Goal: Task Accomplishment & Management: Manage account settings

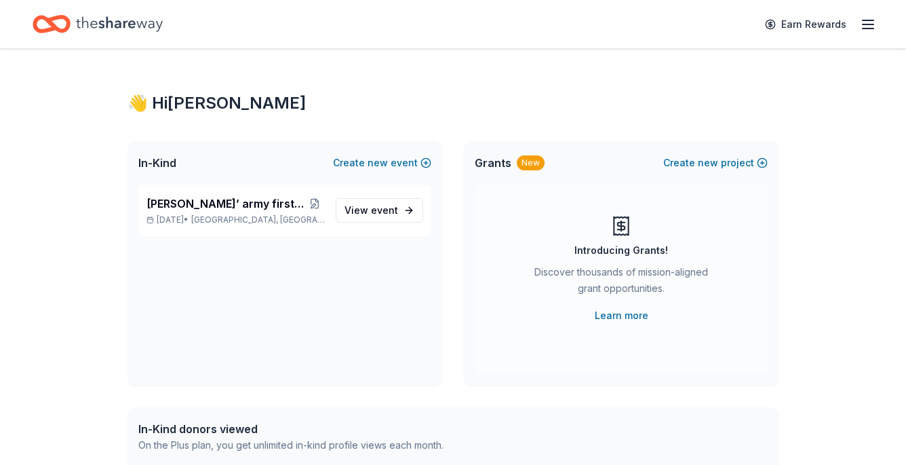
click at [370, 208] on span "View event" at bounding box center [372, 210] width 54 height 16
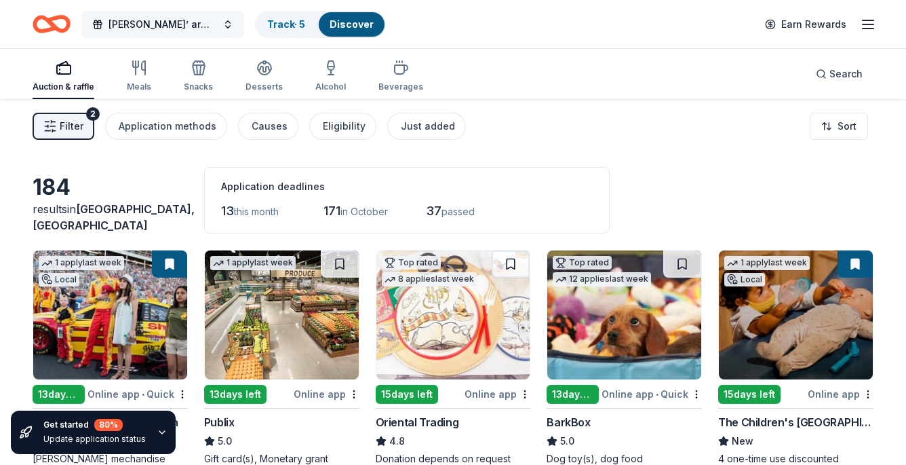
click at [235, 25] on button "[PERSON_NAME]’ army first fundraiser" at bounding box center [162, 24] width 163 height 27
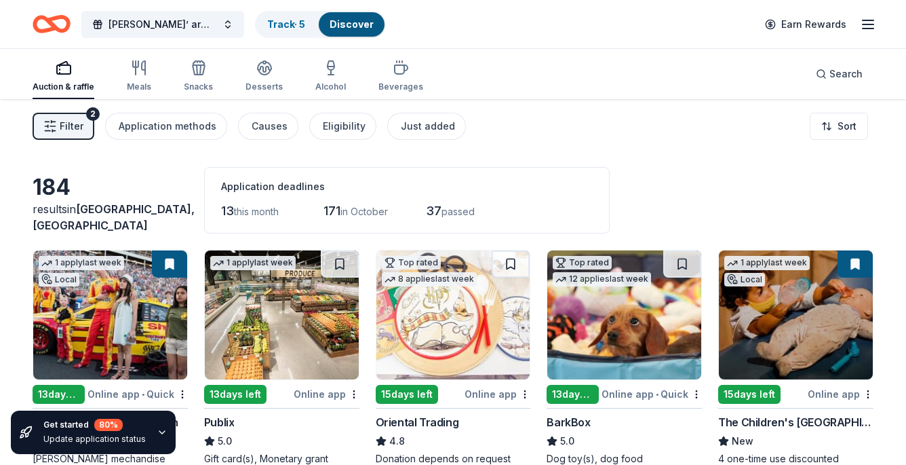
click at [862, 27] on icon "button" at bounding box center [868, 24] width 16 height 16
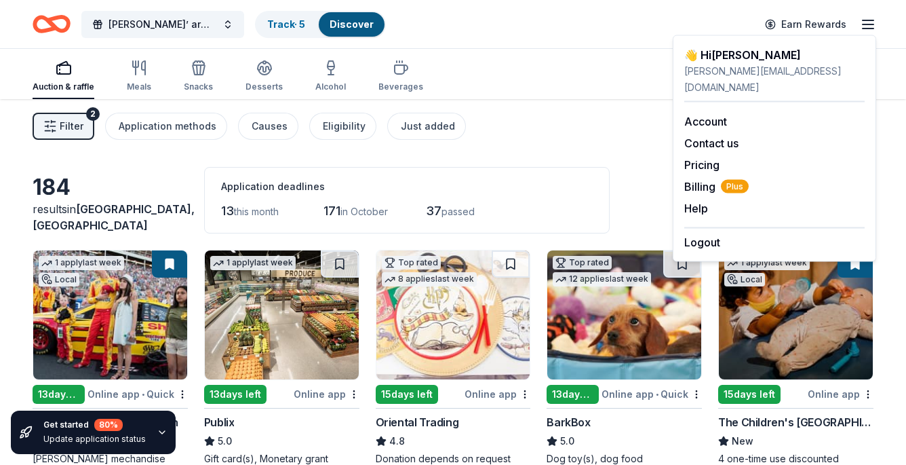
click at [569, 69] on div "Auction & raffle Meals Snacks Desserts Alcohol Beverages Search" at bounding box center [453, 74] width 841 height 50
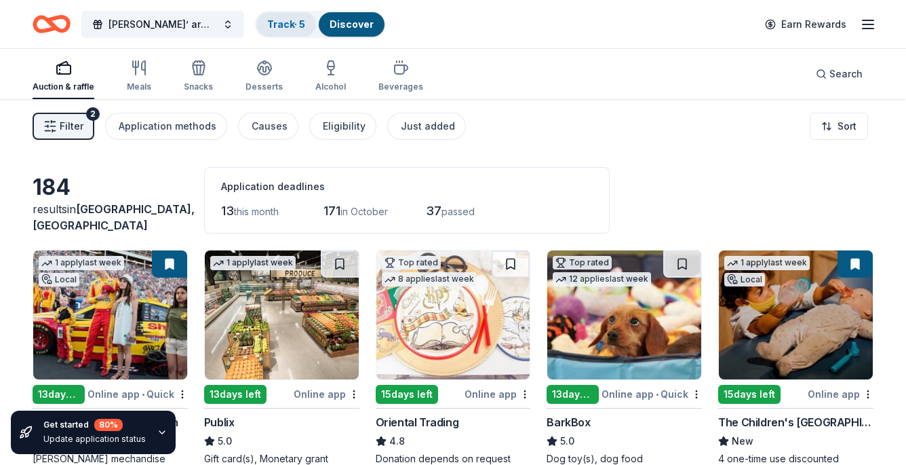
click at [301, 28] on link "Track · 5" at bounding box center [286, 24] width 38 height 12
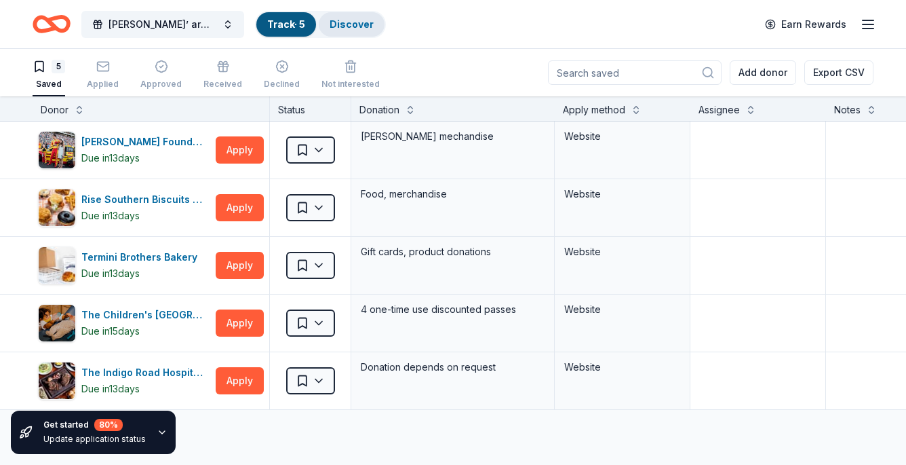
click at [338, 21] on link "Discover" at bounding box center [352, 24] width 44 height 12
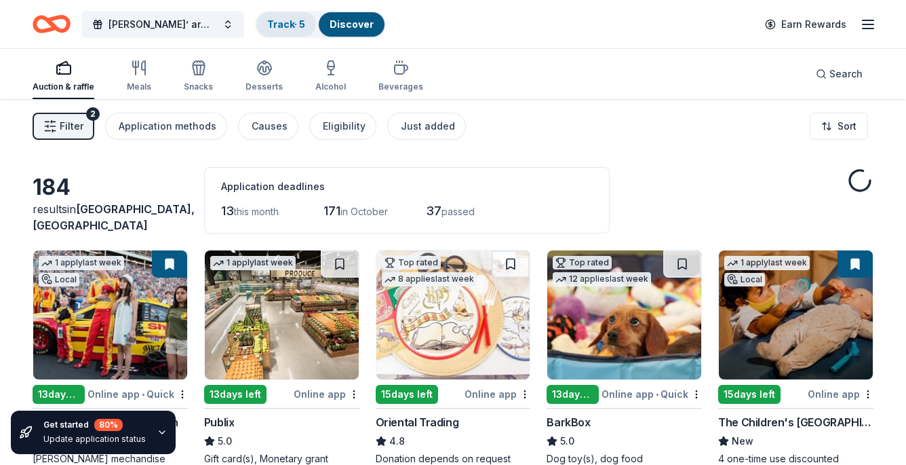
click at [281, 20] on link "Track · 5" at bounding box center [286, 24] width 38 height 12
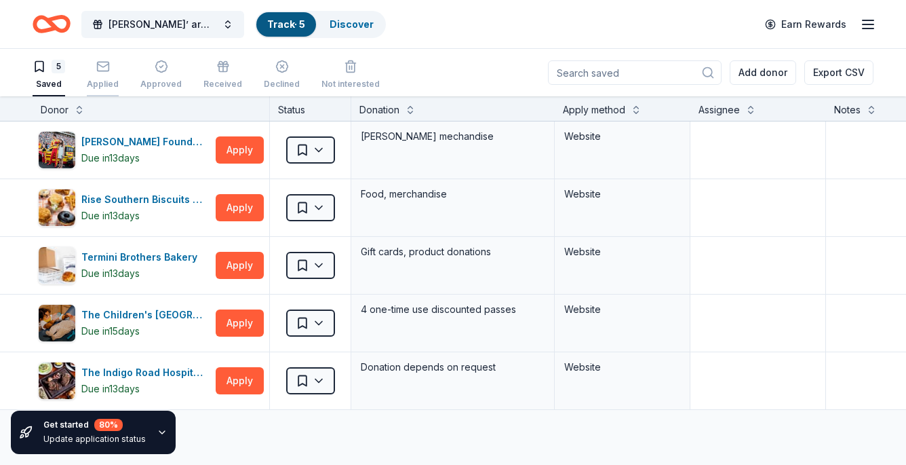
click at [108, 77] on div "Applied" at bounding box center [103, 75] width 32 height 30
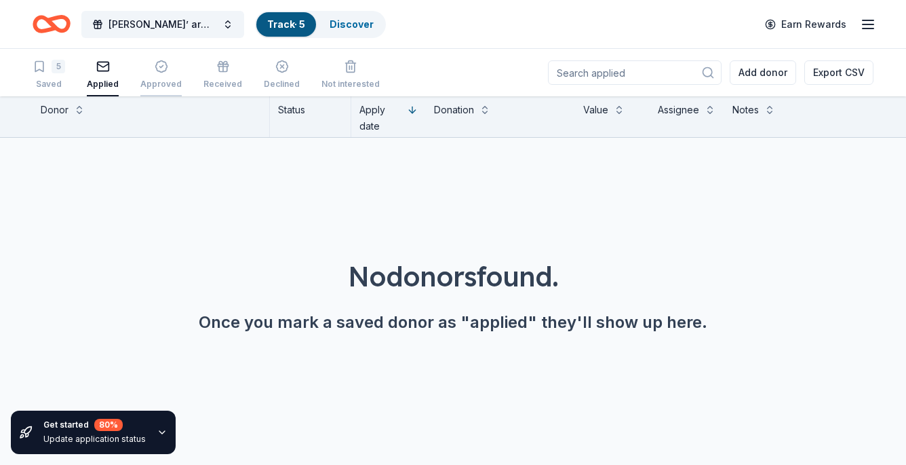
click at [155, 70] on icon "button" at bounding box center [162, 67] width 14 height 14
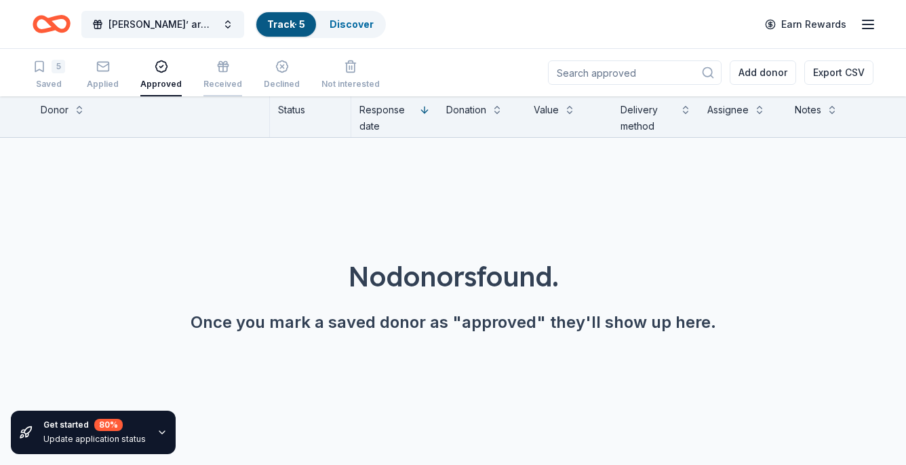
click at [203, 75] on div "Received" at bounding box center [222, 75] width 39 height 30
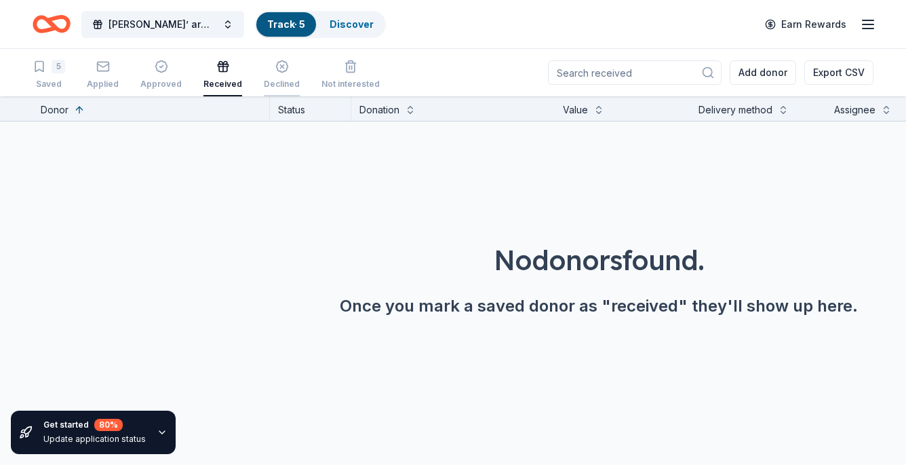
click at [273, 77] on div "Declined" at bounding box center [282, 75] width 36 height 30
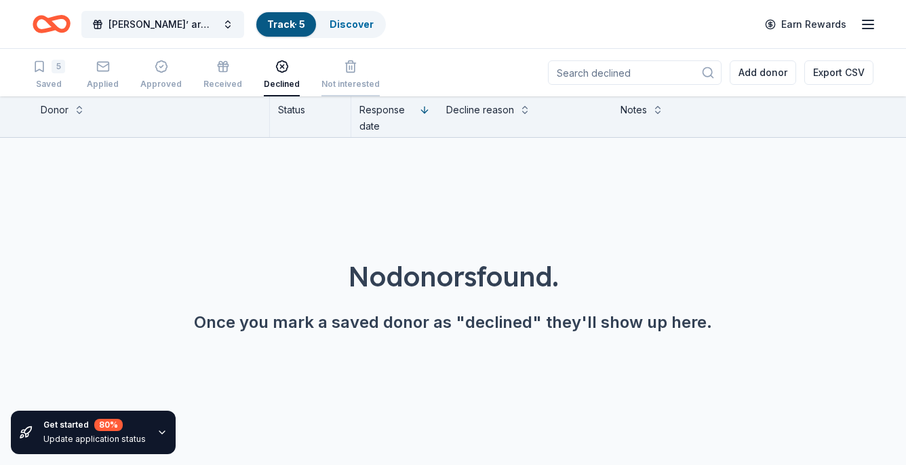
click at [347, 72] on icon "button" at bounding box center [351, 67] width 8 height 9
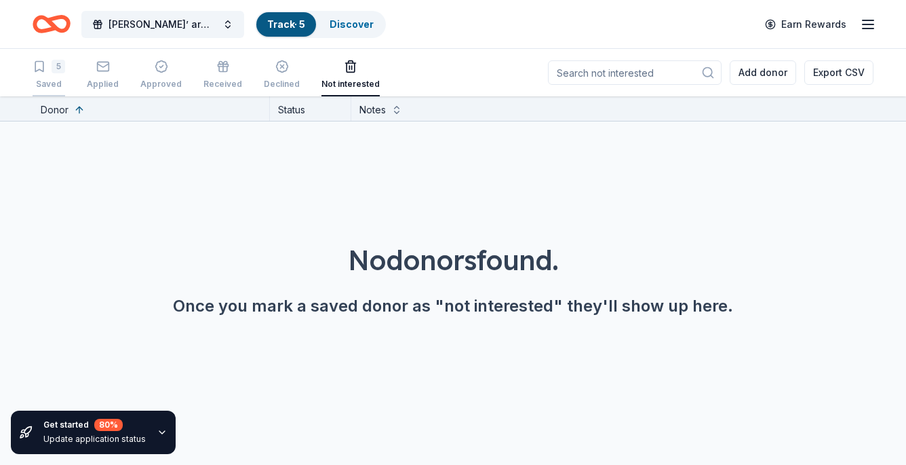
click at [46, 71] on div "5" at bounding box center [49, 67] width 33 height 14
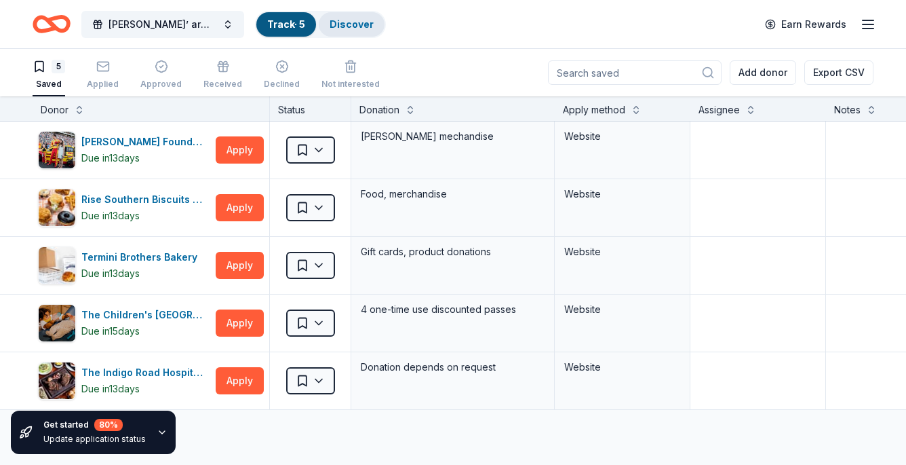
click at [365, 16] on div "Discover" at bounding box center [352, 24] width 66 height 24
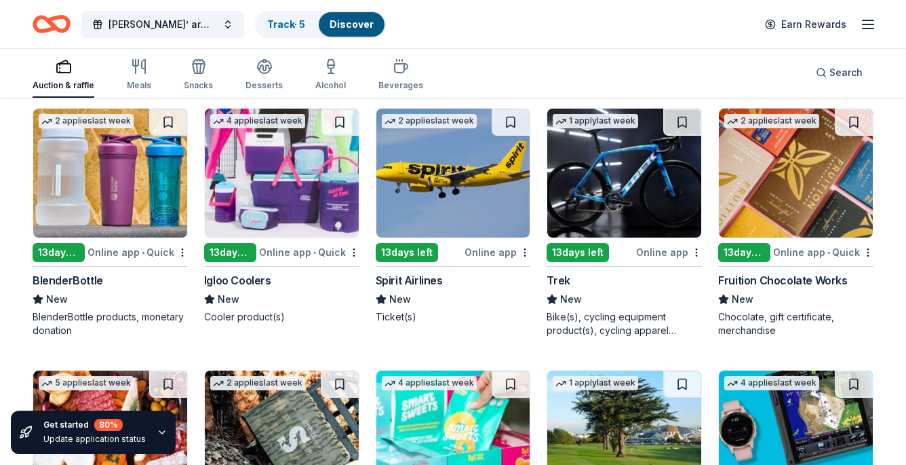
scroll to position [7635, 0]
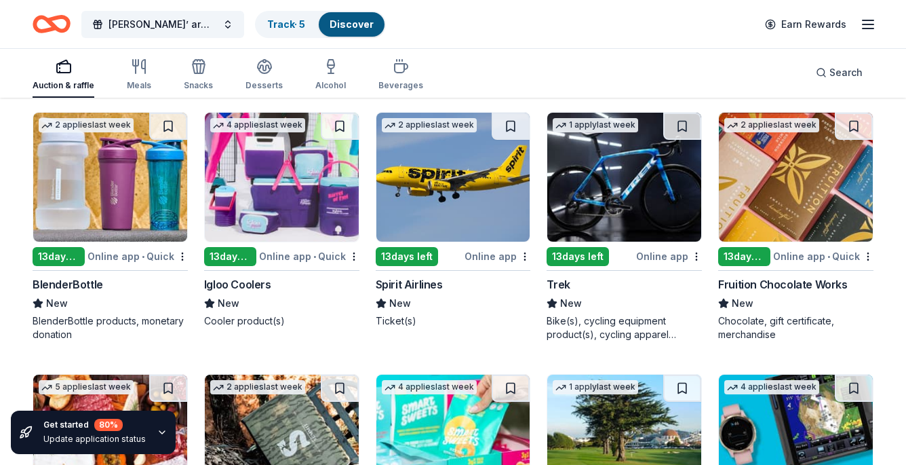
click at [638, 170] on img at bounding box center [624, 177] width 154 height 129
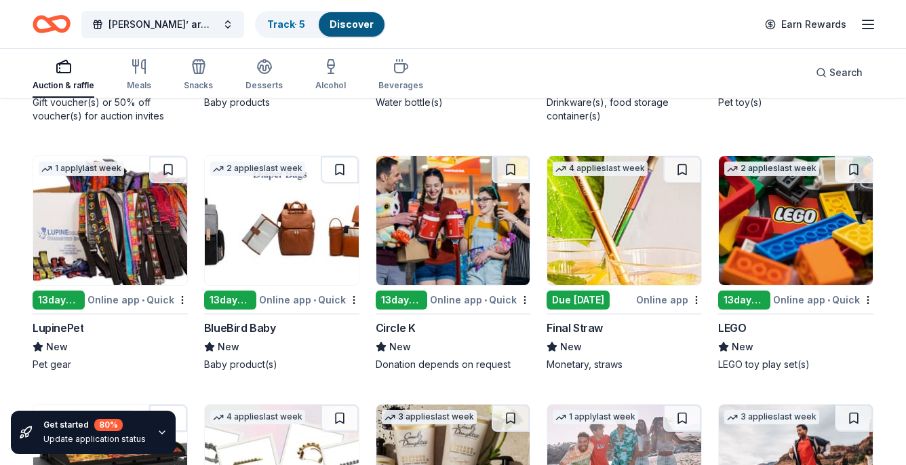
scroll to position [8377, 0]
click at [792, 223] on img at bounding box center [796, 220] width 154 height 129
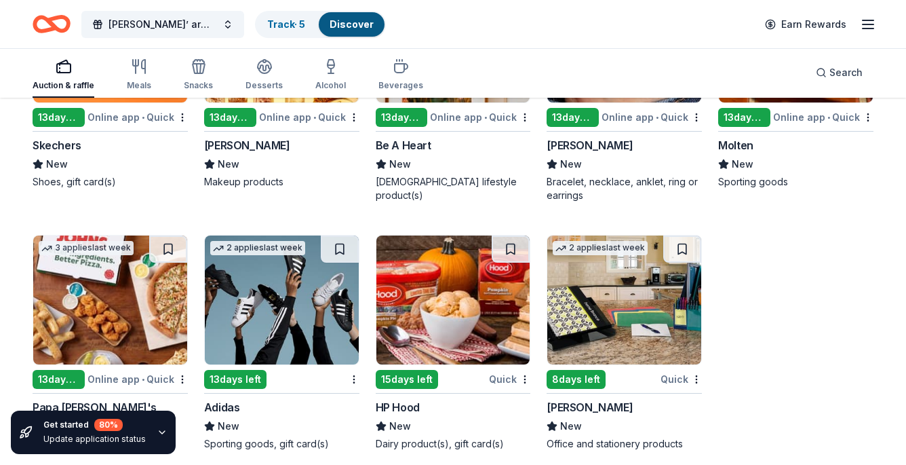
scroll to position [9317, 0]
